Goal: Task Accomplishment & Management: Complete application form

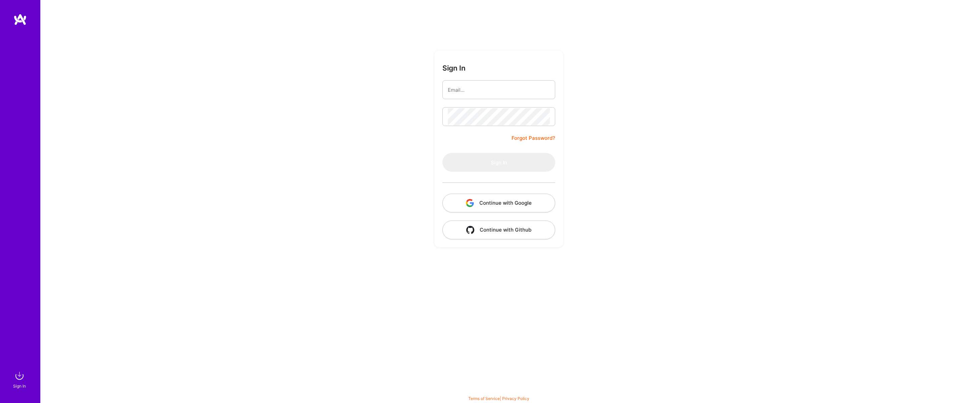
click at [486, 207] on button "Continue with Google" at bounding box center [499, 202] width 113 height 19
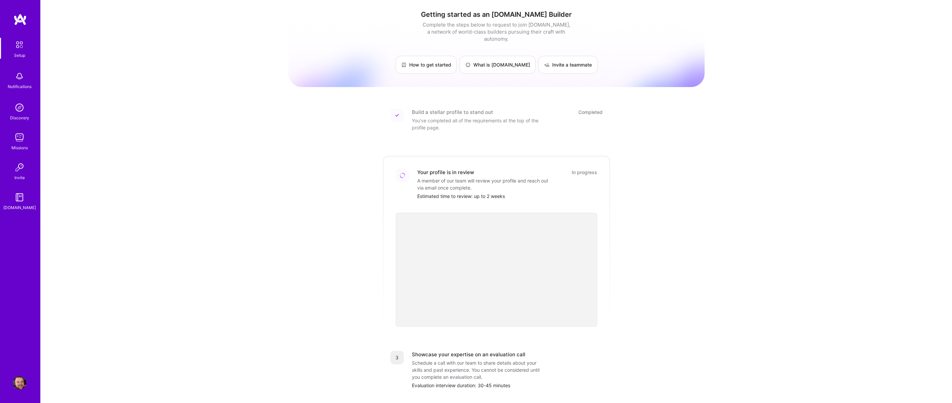
click at [253, 376] on div "Getting started as an [DOMAIN_NAME] Builder Complete the steps below to request…" at bounding box center [497, 248] width 912 height 496
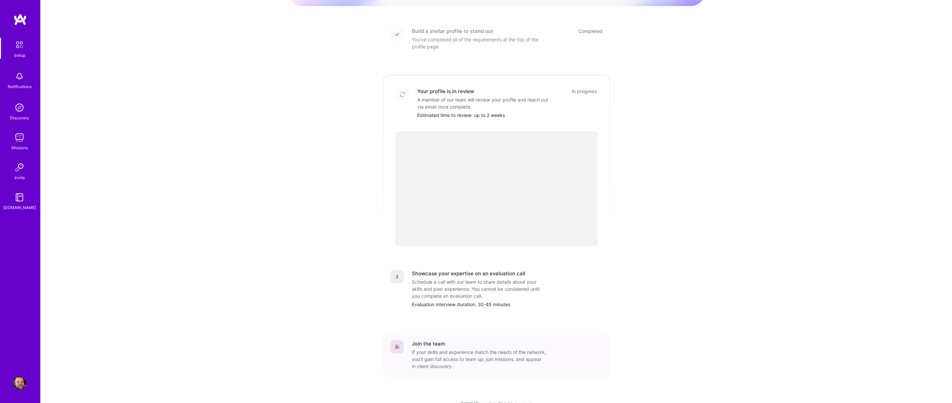
scroll to position [86, 0]
click at [324, 71] on div "Getting started as an [DOMAIN_NAME] Builder Complete the steps below to request…" at bounding box center [496, 162] width 416 height 486
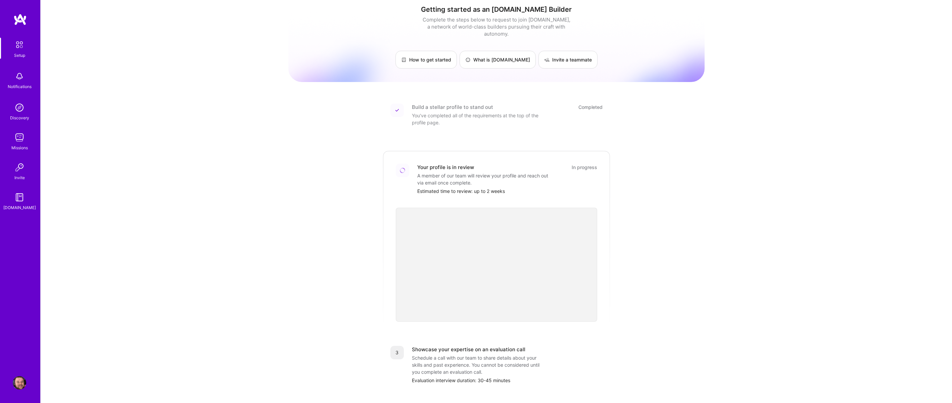
scroll to position [0, 0]
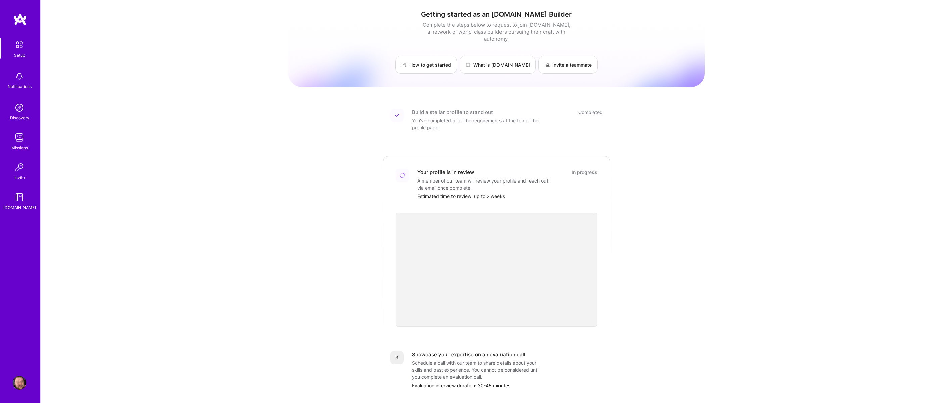
click at [26, 22] on img at bounding box center [19, 19] width 13 height 12
